Goal: Navigation & Orientation: Find specific page/section

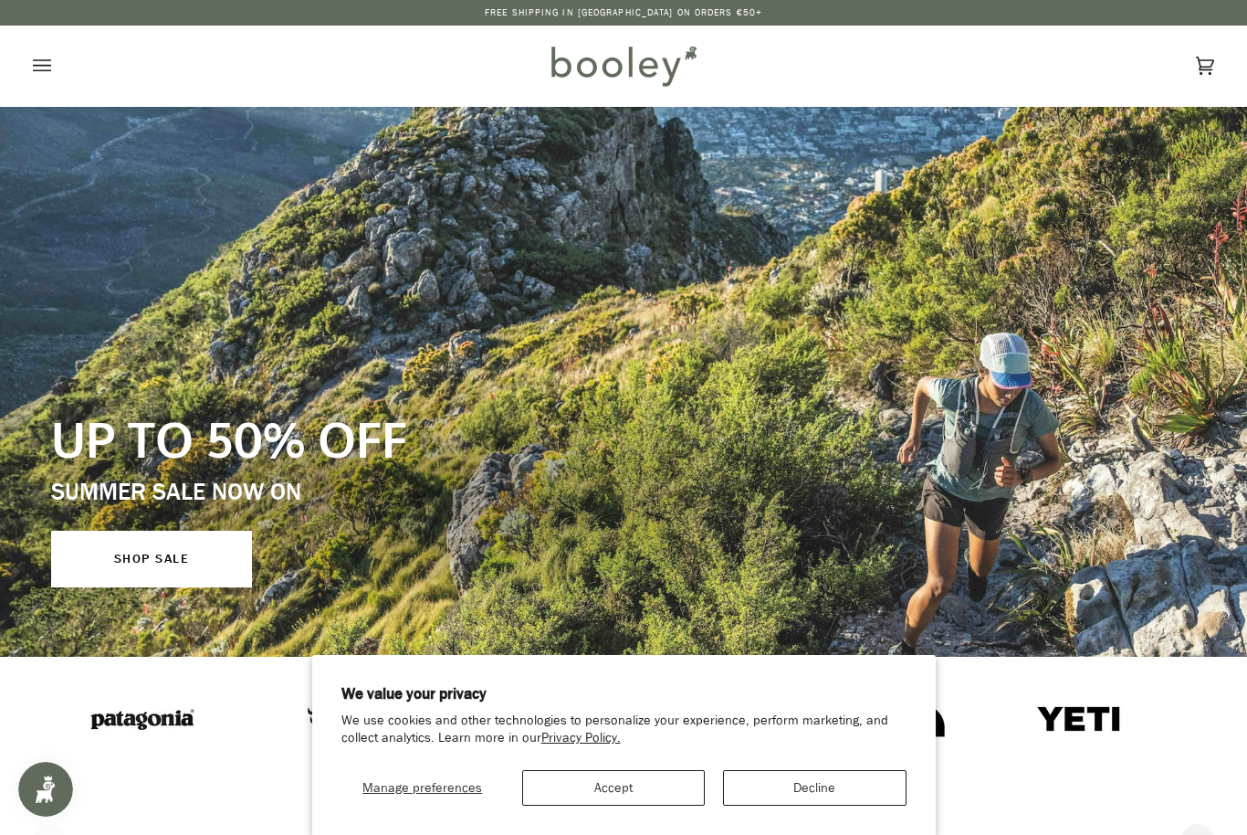
click at [646, 795] on button "Accept" at bounding box center [613, 788] width 183 height 36
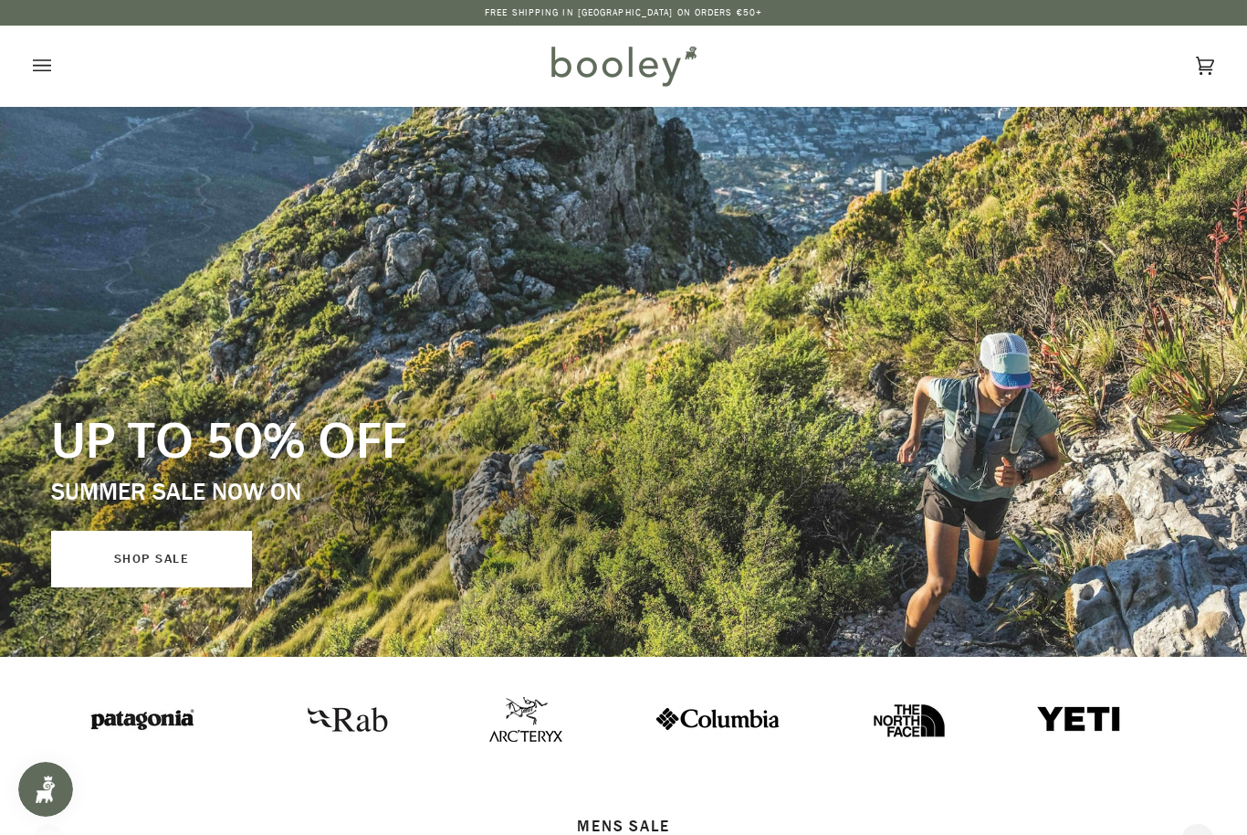
click at [79, 568] on link "SHOP SALE" at bounding box center [151, 559] width 201 height 57
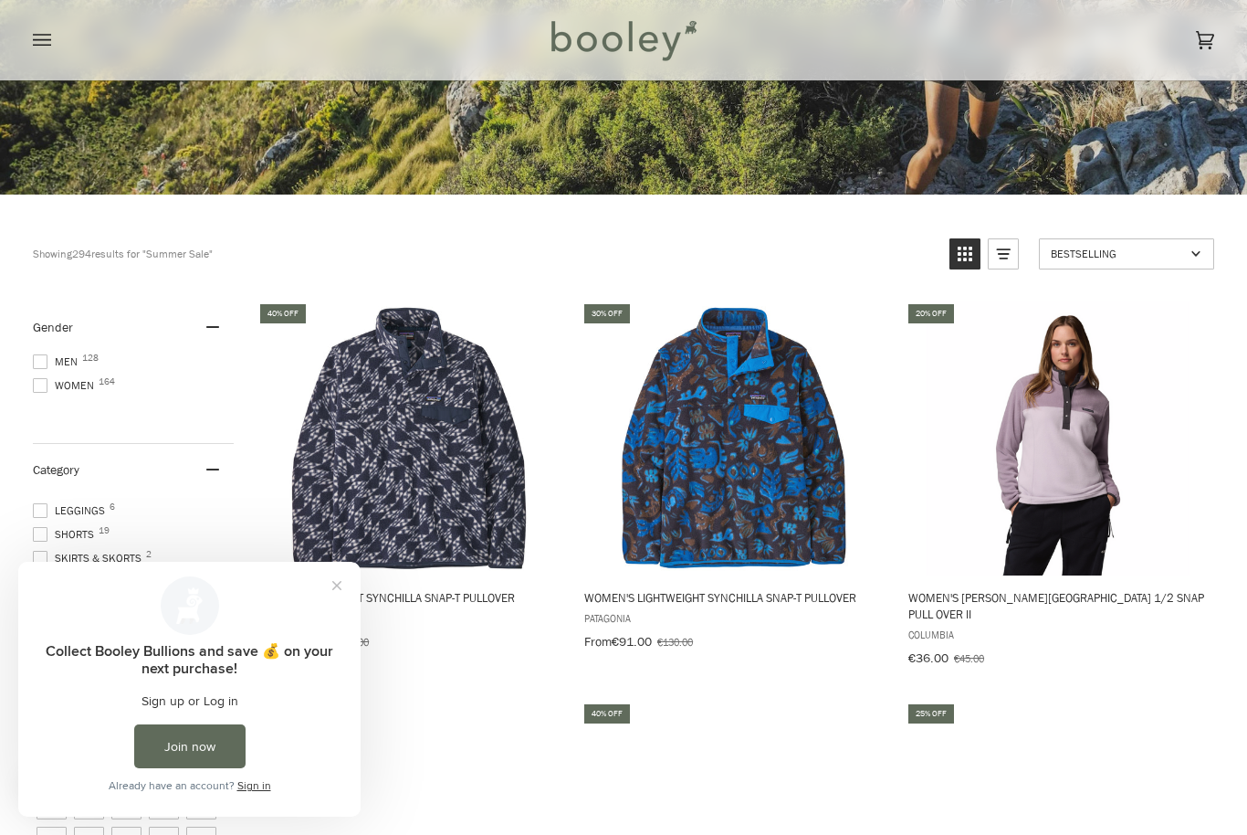
scroll to position [350, 0]
click at [334, 589] on button "Close prompt" at bounding box center [337, 585] width 33 height 33
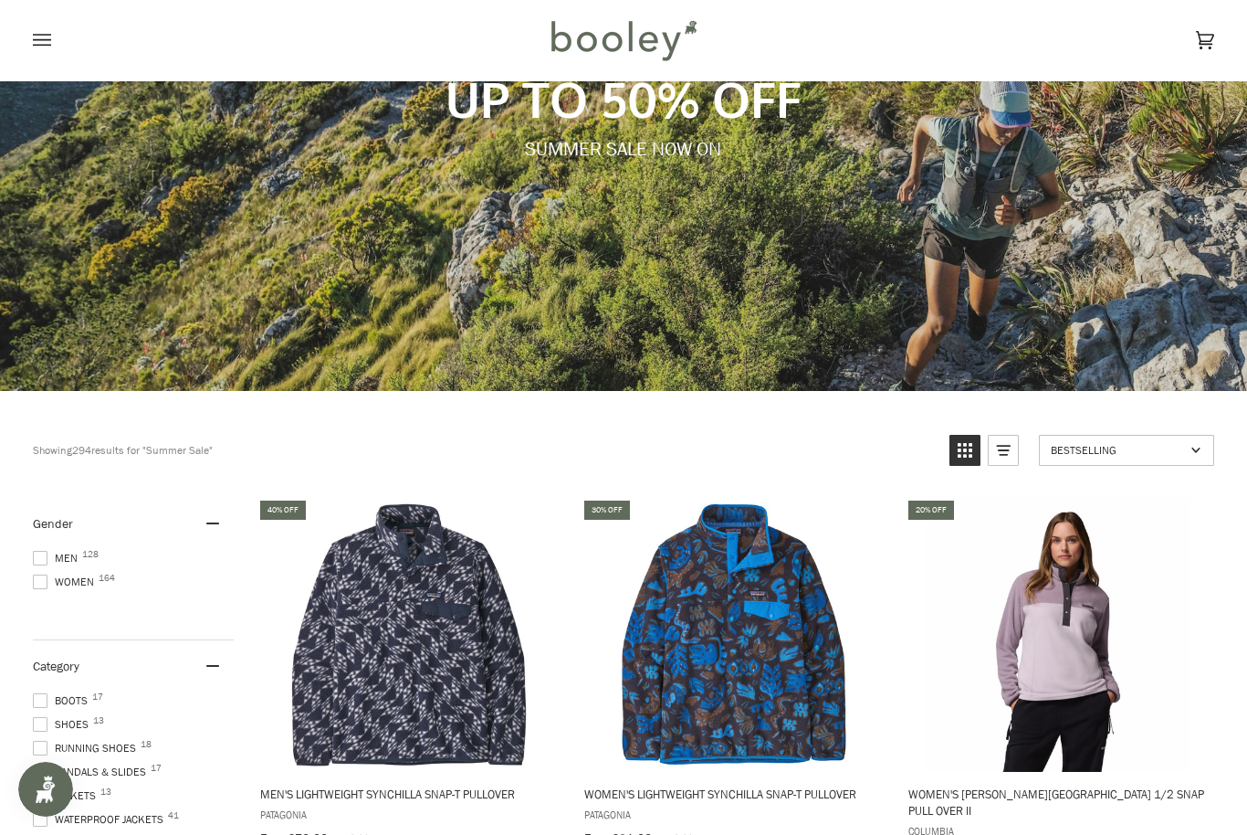
scroll to position [0, 0]
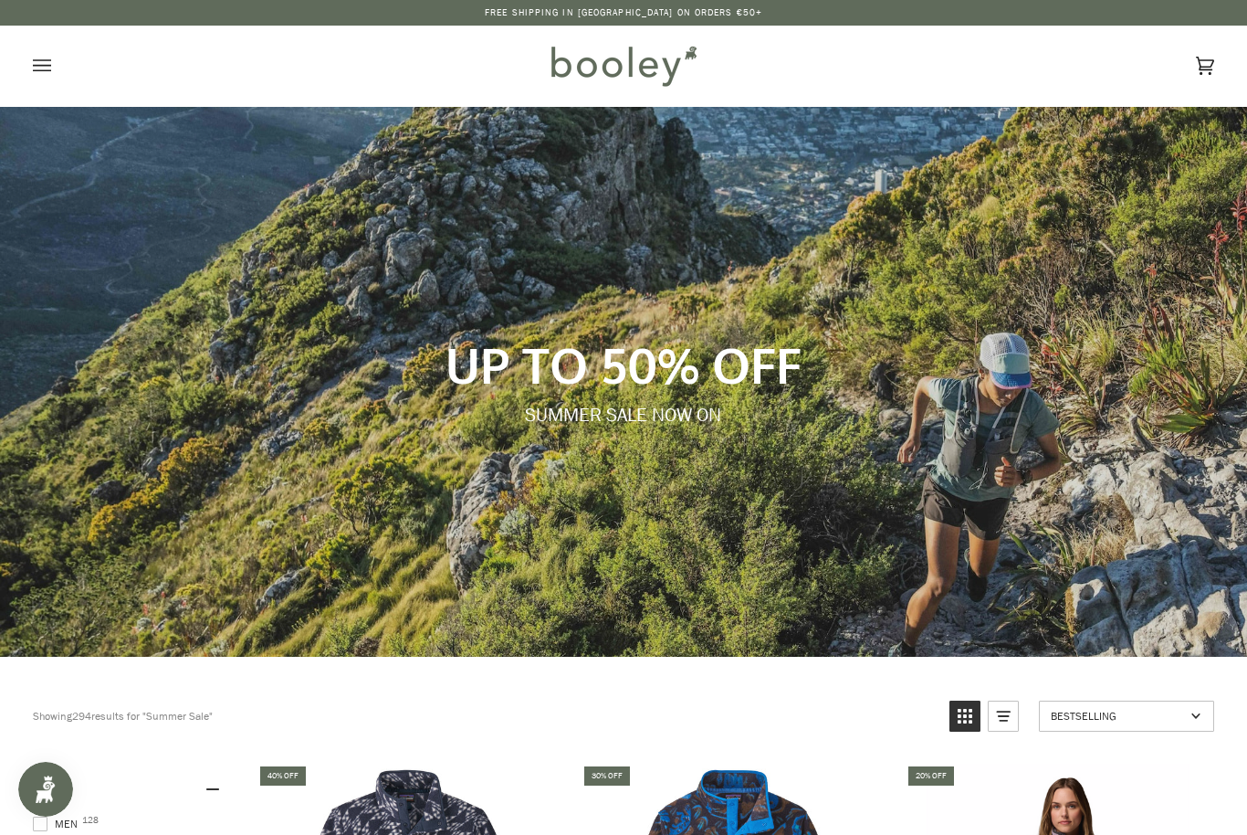
click at [38, 80] on button "Open menu" at bounding box center [60, 66] width 55 height 80
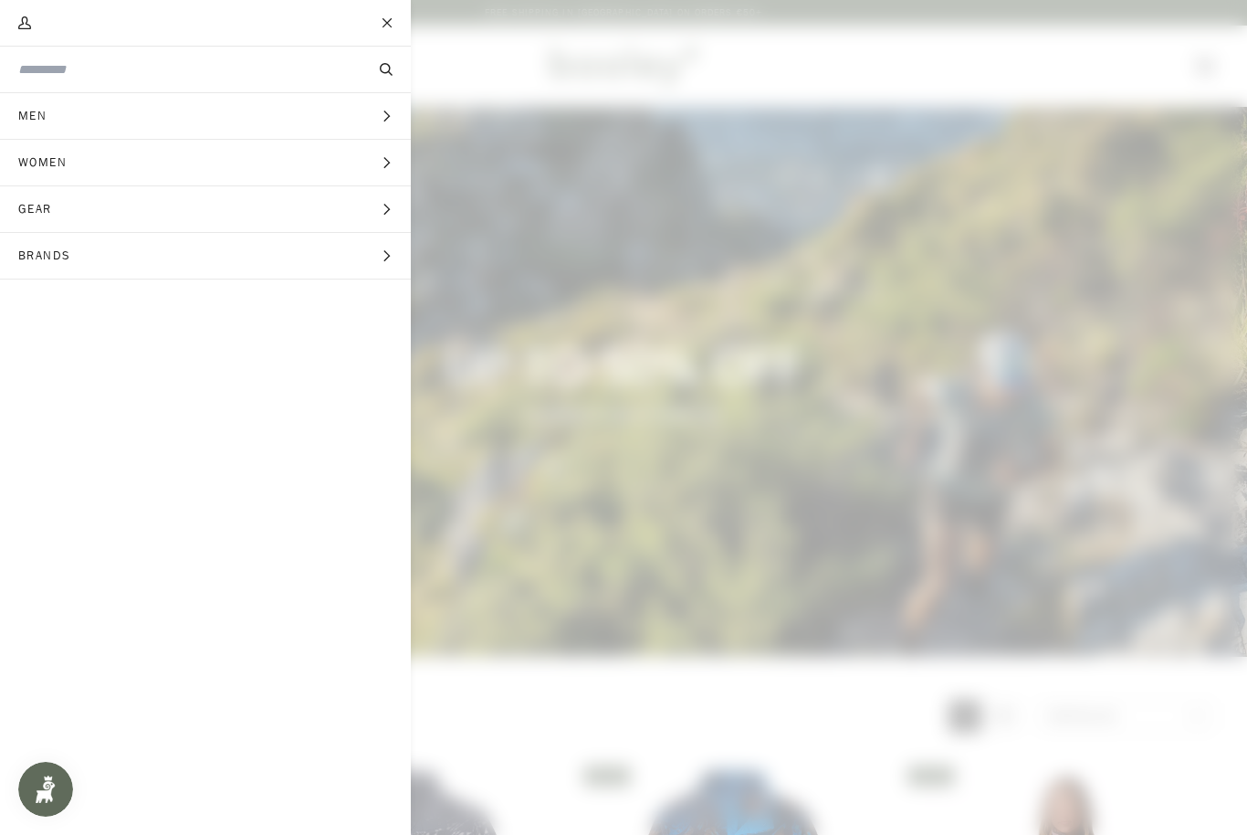
click at [53, 212] on span "Gear" at bounding box center [41, 209] width 83 height 46
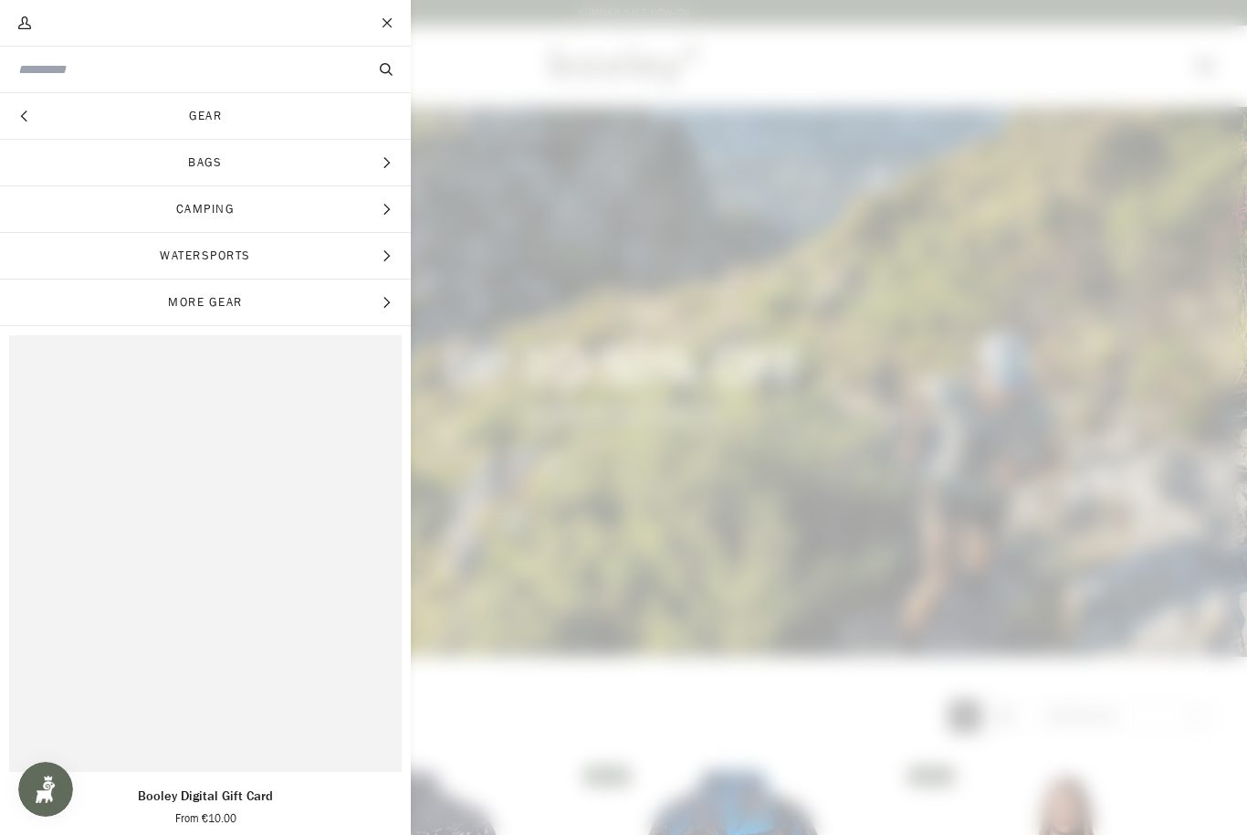
click at [158, 180] on span "Bags" at bounding box center [205, 163] width 411 height 46
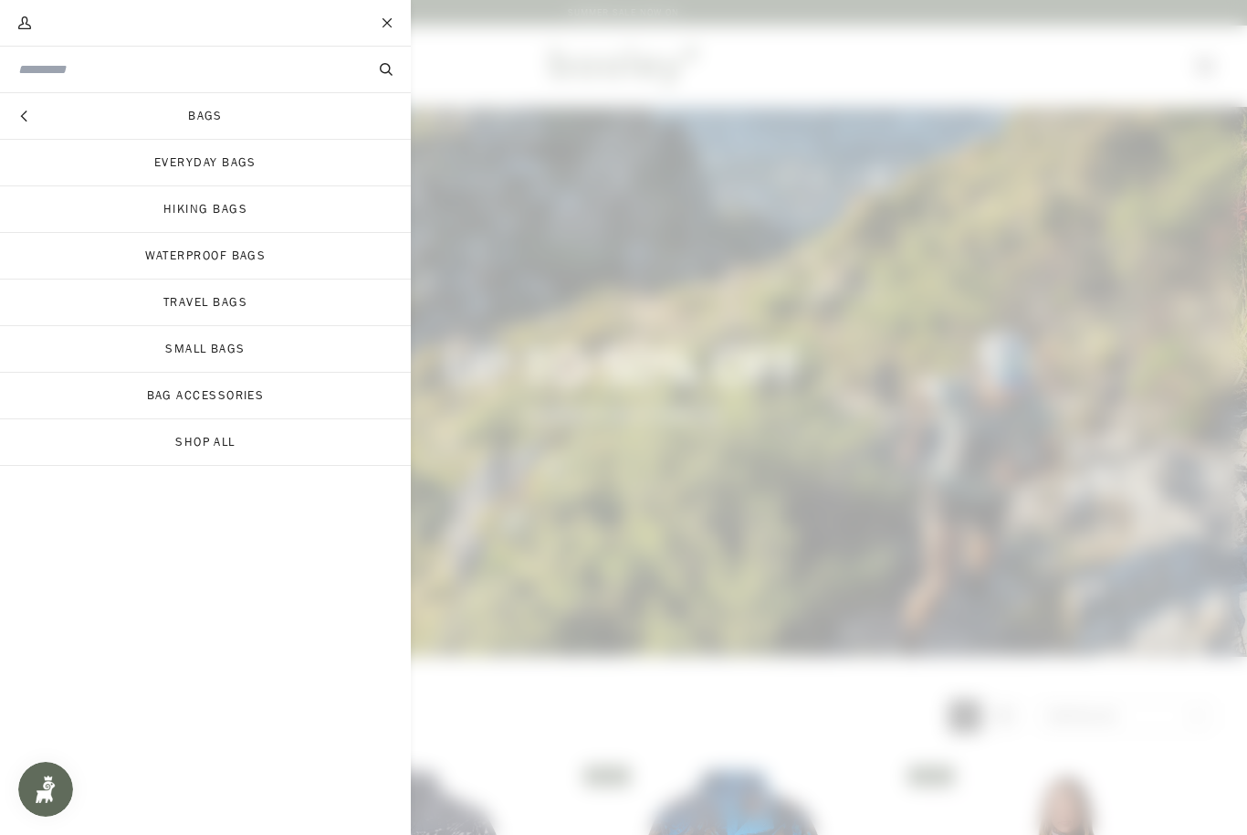
click at [206, 310] on link "Travel Bags" at bounding box center [205, 302] width 411 height 46
